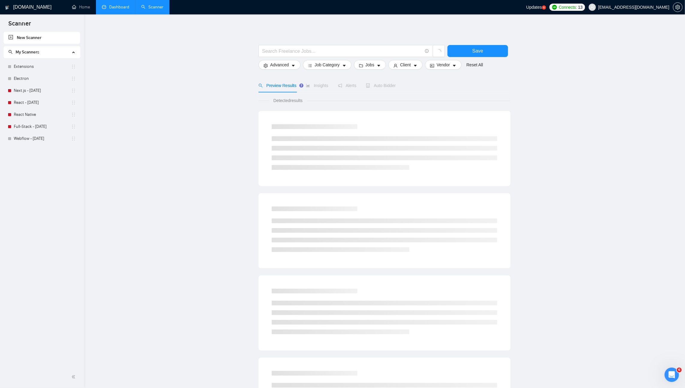
click at [105, 6] on link "Dashboard" at bounding box center [115, 6] width 27 height 5
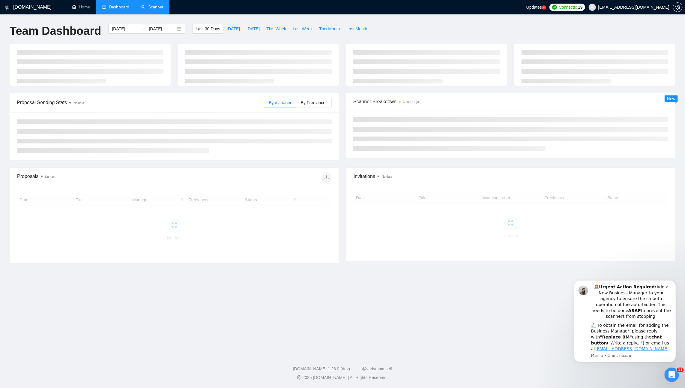
click at [152, 4] on link "Scanner" at bounding box center [152, 6] width 22 height 5
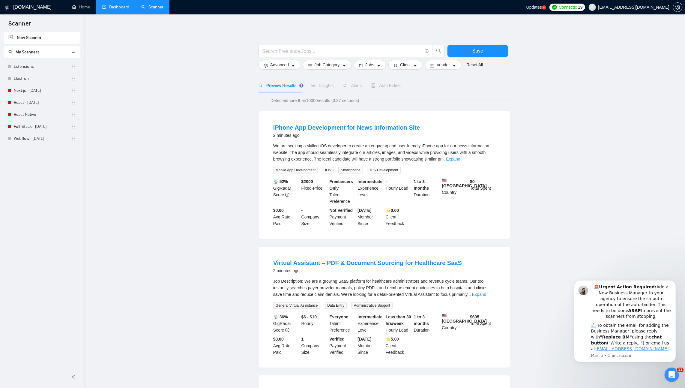
click at [107, 6] on link "Dashboard" at bounding box center [115, 6] width 27 height 5
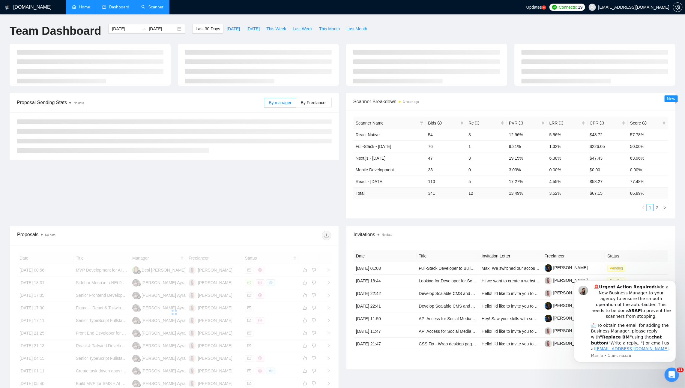
click at [78, 9] on link "Home" at bounding box center [81, 6] width 18 height 5
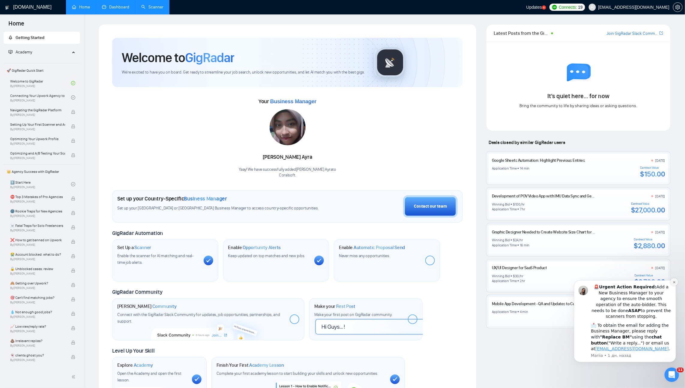
click at [673, 283] on icon "Dismiss notification" at bounding box center [673, 281] width 3 height 3
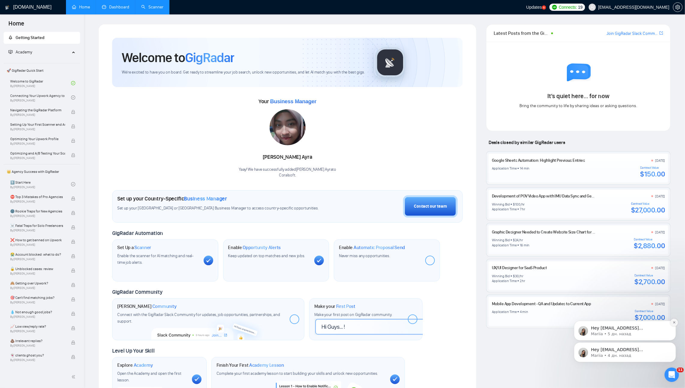
click at [673, 322] on icon "Dismiss notification" at bounding box center [673, 321] width 3 height 3
click at [673, 342] on icon "Dismiss notification" at bounding box center [673, 343] width 3 height 3
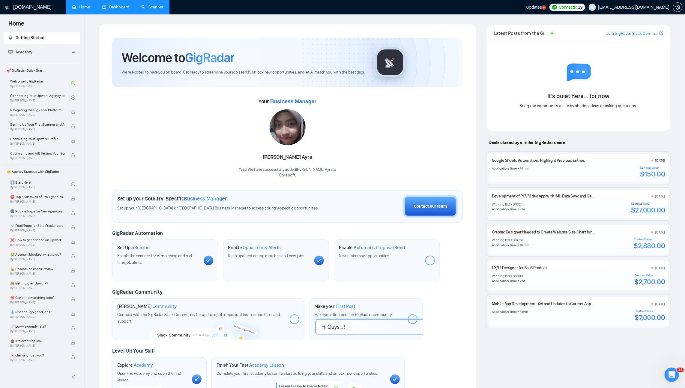
click at [113, 10] on link "Dashboard" at bounding box center [115, 6] width 27 height 5
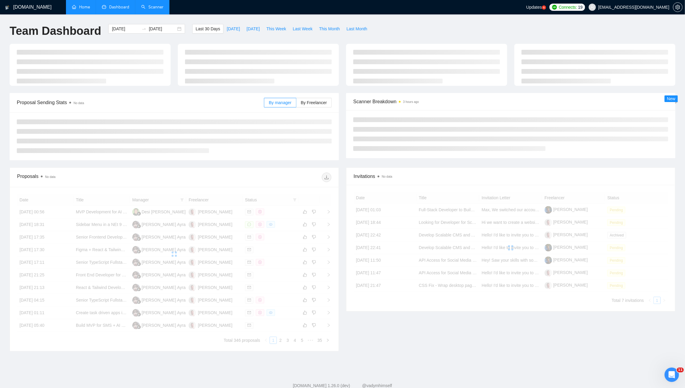
click at [115, 7] on span "Dashboard" at bounding box center [119, 6] width 20 height 5
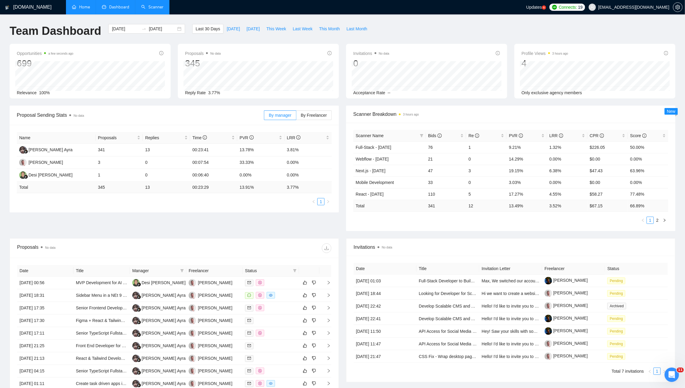
click at [151, 10] on link "Scanner" at bounding box center [152, 6] width 22 height 5
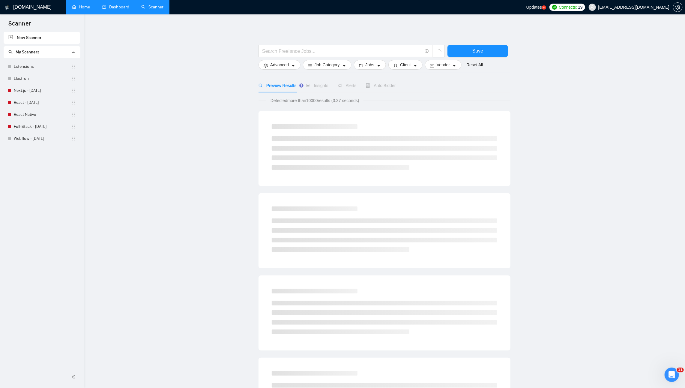
click at [117, 9] on link "Dashboard" at bounding box center [115, 6] width 27 height 5
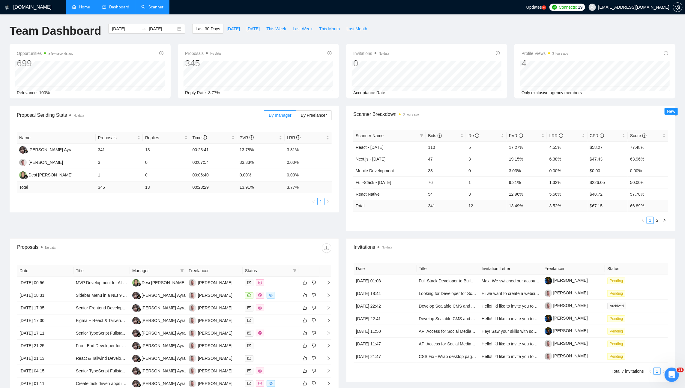
click at [156, 4] on link "Scanner" at bounding box center [152, 6] width 22 height 5
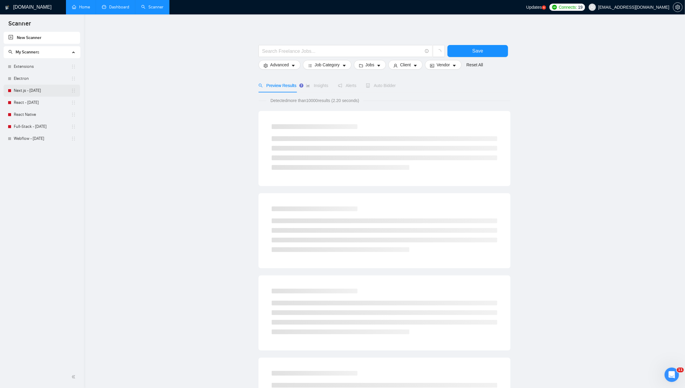
click at [23, 89] on link "Next.js - [DATE]" at bounding box center [42, 91] width 57 height 12
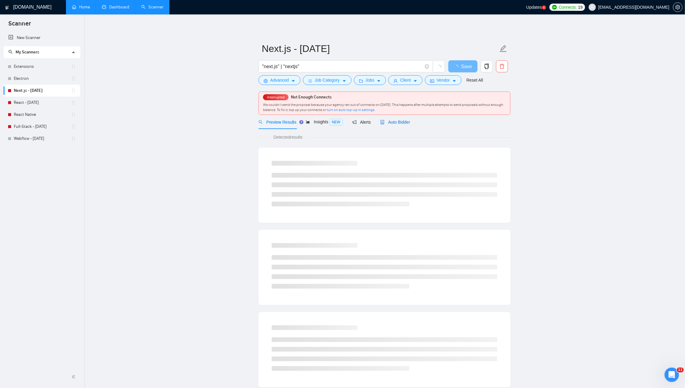
click at [402, 121] on span "Auto Bidder" at bounding box center [395, 122] width 30 height 5
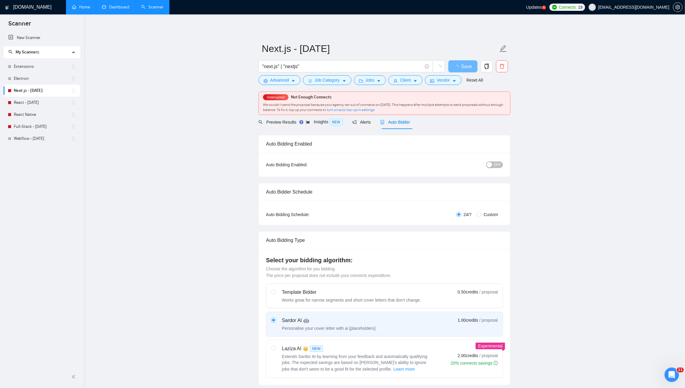
checkbox input "true"
click at [496, 168] on div "OFF" at bounding box center [463, 165] width 79 height 10
click at [496, 166] on span "OFF" at bounding box center [497, 164] width 7 height 7
click at [497, 165] on button "ON" at bounding box center [495, 164] width 15 height 7
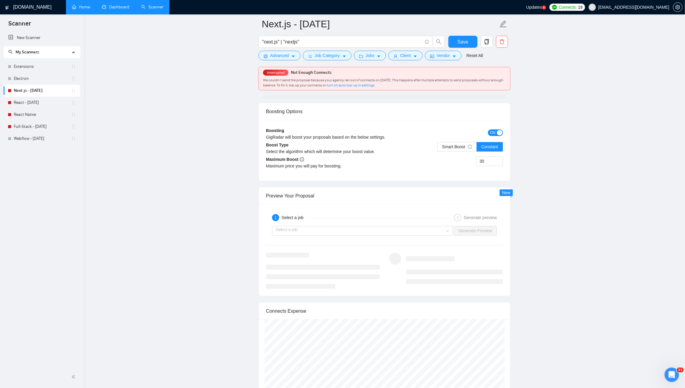
scroll to position [1045, 0]
click at [497, 131] on div "button" at bounding box center [499, 133] width 5 height 5
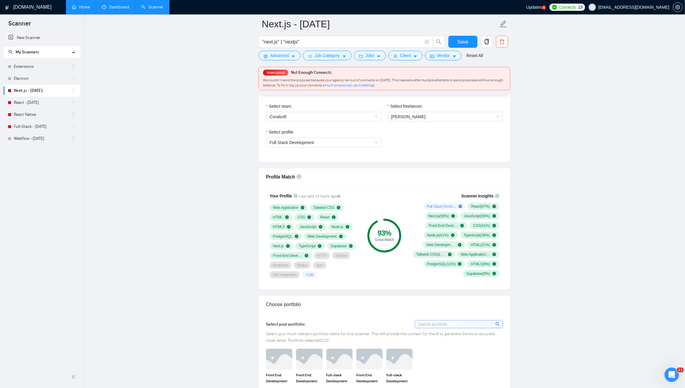
scroll to position [319, 0]
click at [457, 41] on button "Save" at bounding box center [462, 42] width 29 height 12
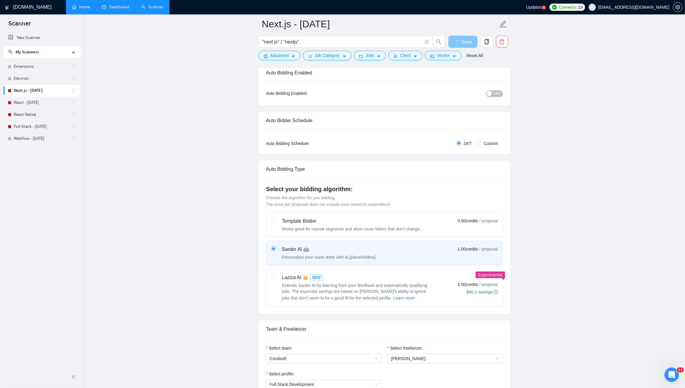
scroll to position [279, 0]
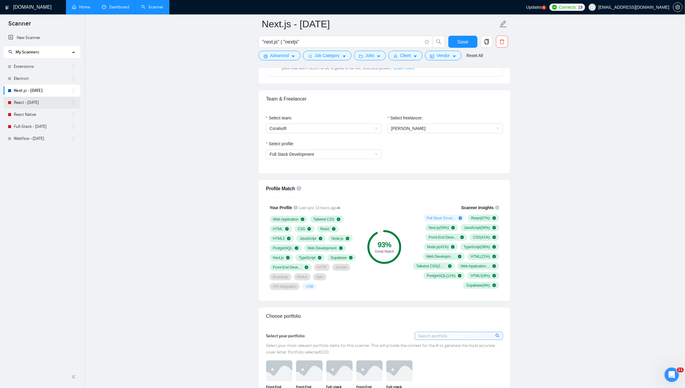
click at [38, 102] on link "React - [DATE]" at bounding box center [42, 103] width 57 height 12
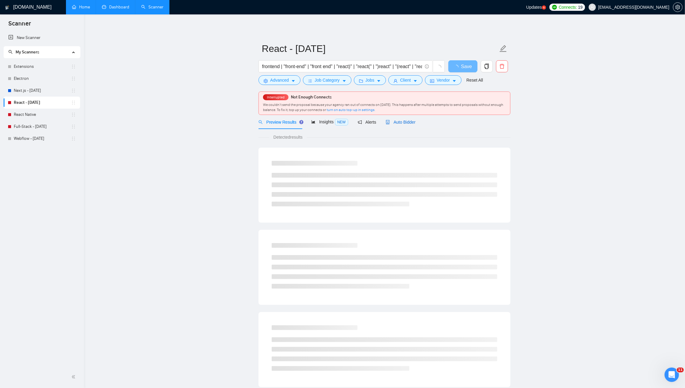
click at [406, 120] on span "Auto Bidder" at bounding box center [401, 122] width 30 height 5
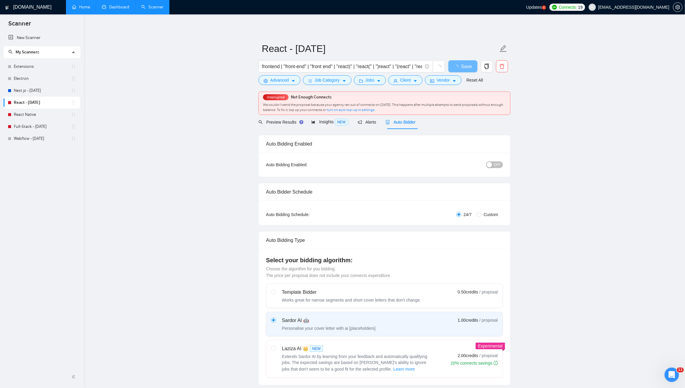
checkbox input "true"
click at [498, 167] on span "OFF" at bounding box center [497, 164] width 7 height 7
click at [498, 165] on div "button" at bounding box center [499, 164] width 5 height 5
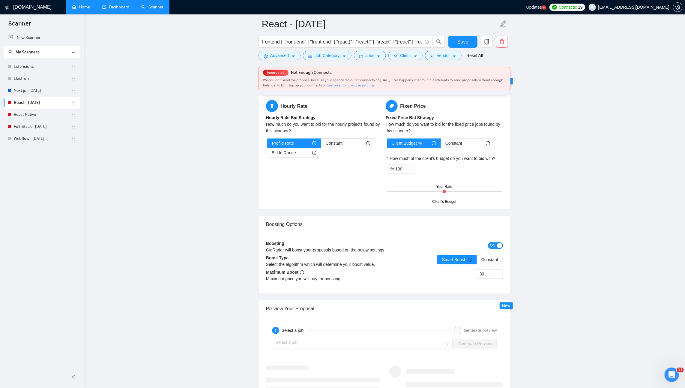
scroll to position [938, 0]
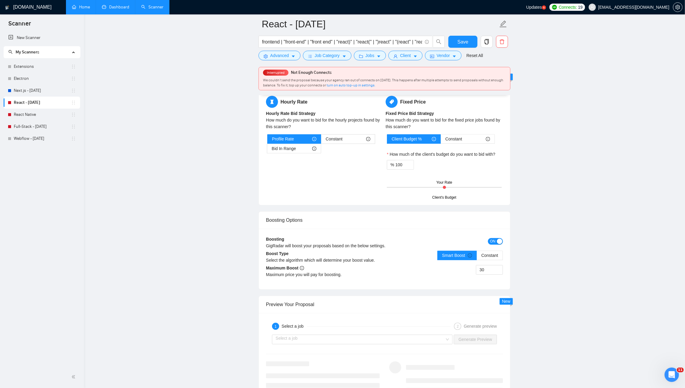
click at [494, 238] on span "ON" at bounding box center [492, 241] width 5 height 7
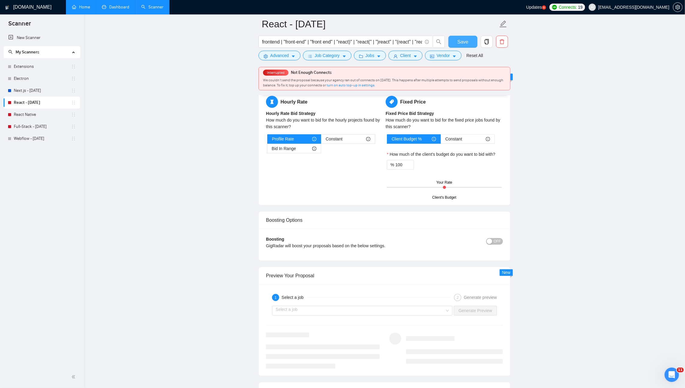
click at [458, 45] on span "Save" at bounding box center [462, 41] width 11 height 7
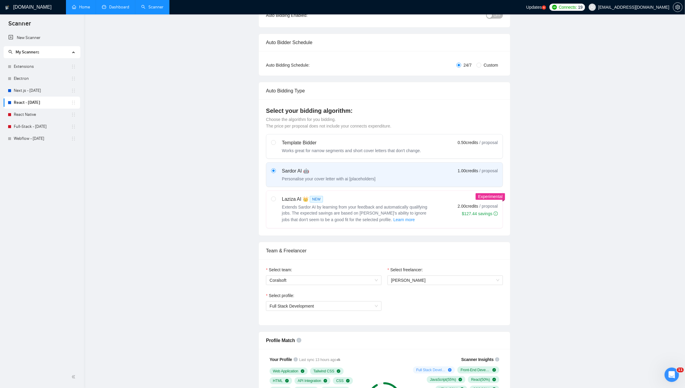
scroll to position [0, 0]
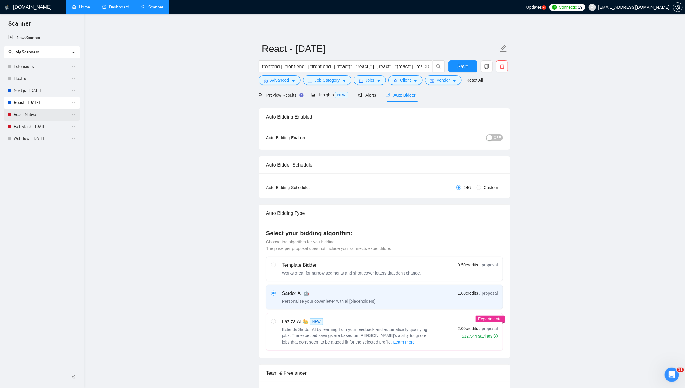
click at [46, 116] on link "React Native" at bounding box center [42, 115] width 57 height 12
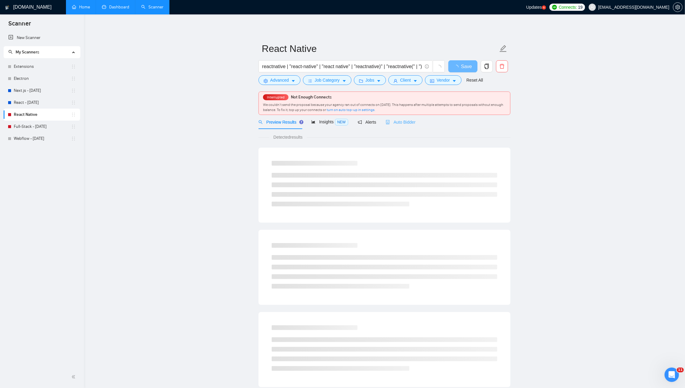
click at [406, 115] on div "Auto Bidder" at bounding box center [401, 122] width 30 height 14
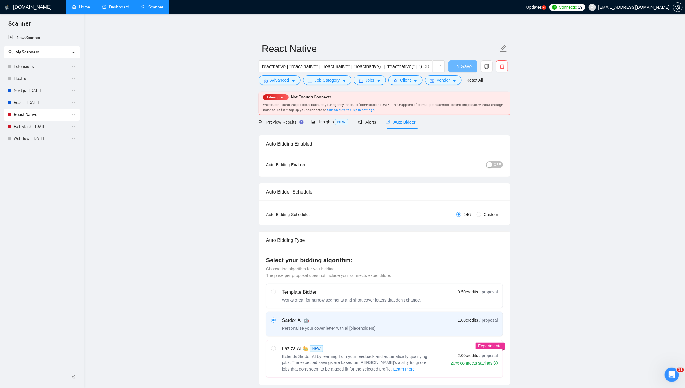
checkbox input "true"
click at [495, 165] on span "OFF" at bounding box center [497, 164] width 7 height 7
click at [497, 165] on div "button" at bounding box center [499, 164] width 5 height 5
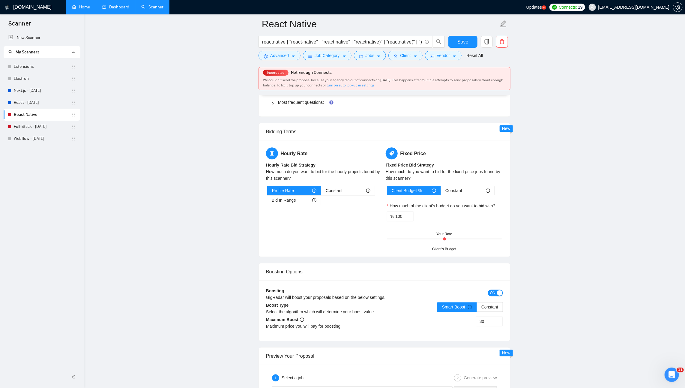
scroll to position [979, 0]
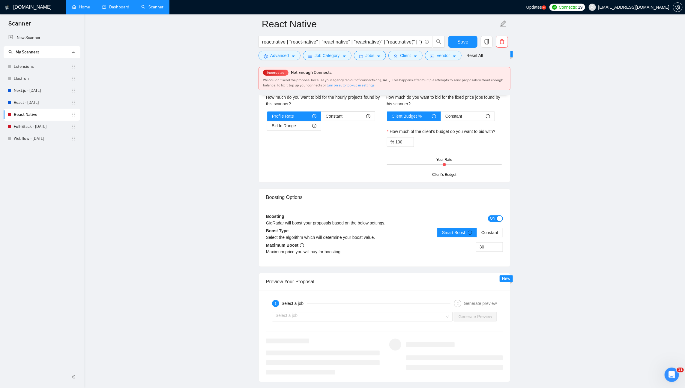
click at [499, 213] on div "ON" at bounding box center [473, 218] width 59 height 10
click at [496, 215] on button "ON" at bounding box center [495, 218] width 15 height 7
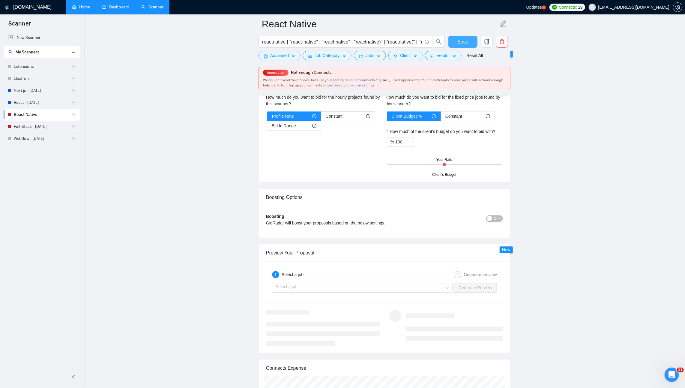
click at [462, 43] on span "Save" at bounding box center [462, 41] width 11 height 7
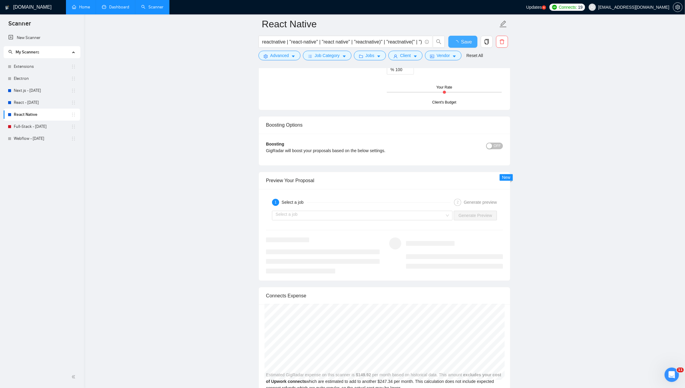
checkbox input "true"
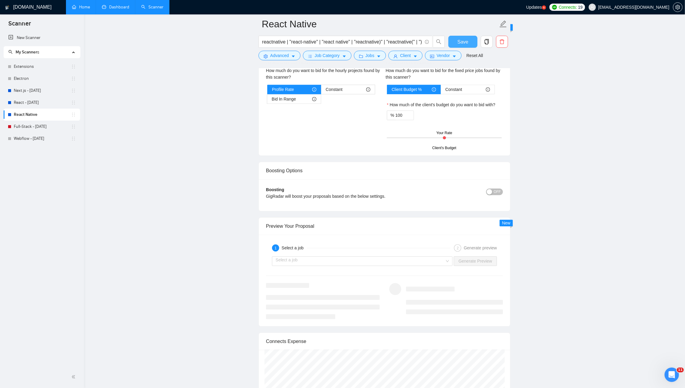
click at [469, 38] on button "Save" at bounding box center [462, 42] width 29 height 12
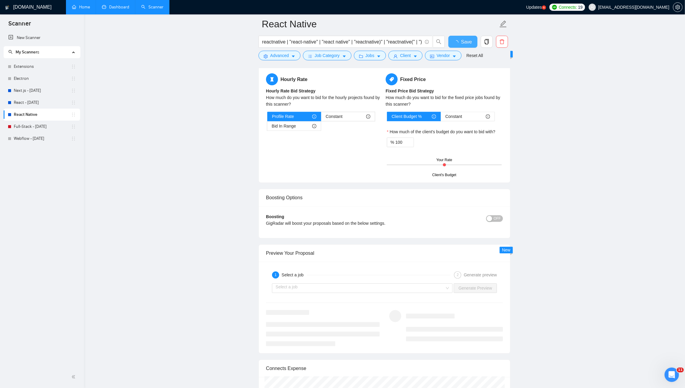
checkbox input "true"
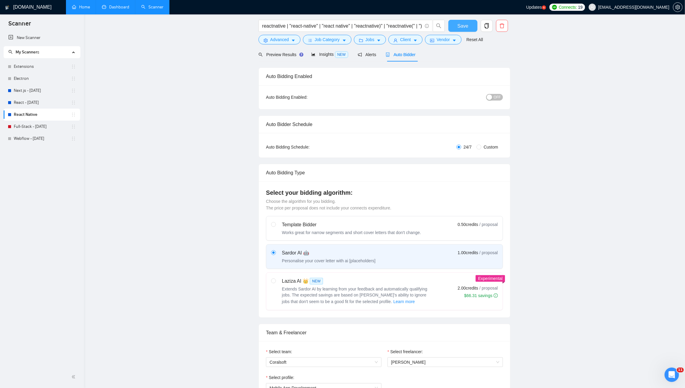
scroll to position [0, 0]
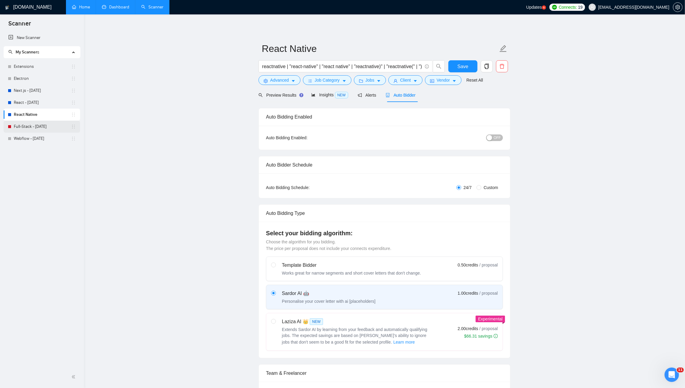
click at [40, 130] on link "Full-Stack - [DATE]" at bounding box center [42, 127] width 57 height 12
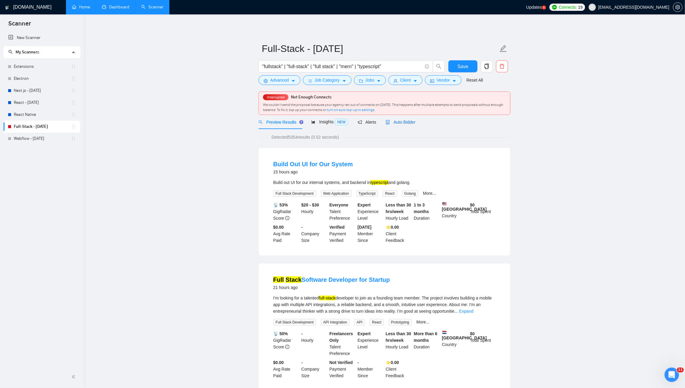
click at [409, 120] on span "Auto Bidder" at bounding box center [401, 122] width 30 height 5
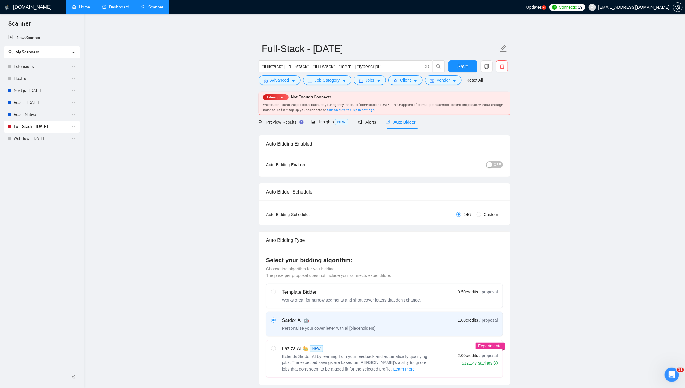
click at [497, 165] on span "OFF" at bounding box center [497, 164] width 7 height 7
click at [497, 165] on div "button" at bounding box center [499, 164] width 5 height 5
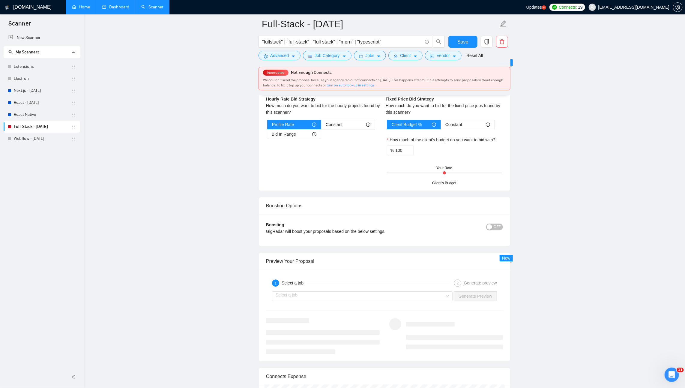
scroll to position [982, 0]
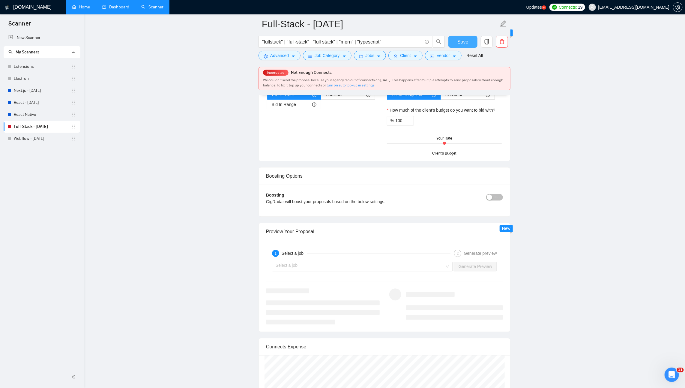
click at [459, 39] on span "Save" at bounding box center [462, 41] width 11 height 7
